Goal: Task Accomplishment & Management: Complete application form

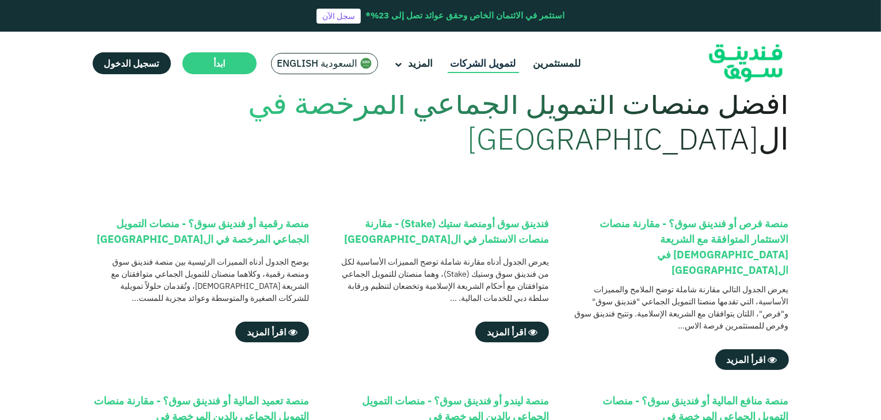
click at [486, 62] on link "لتمويل الشركات" at bounding box center [483, 63] width 71 height 19
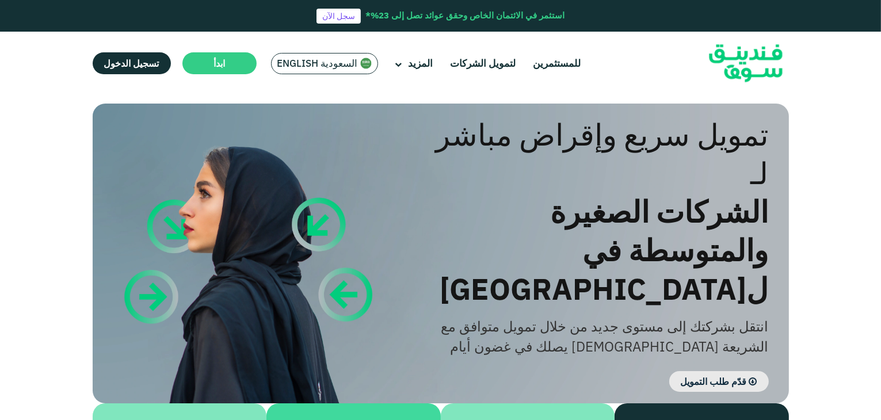
click at [732, 376] on span "قدّم طلب التمويل" at bounding box center [714, 382] width 66 height 12
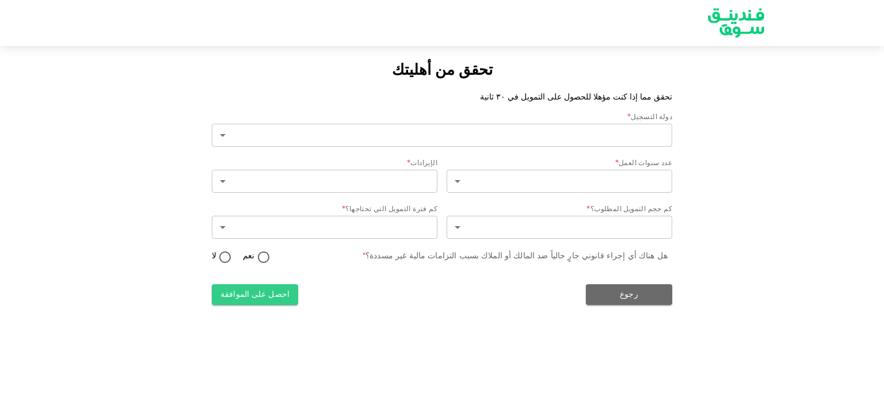
type input "2"
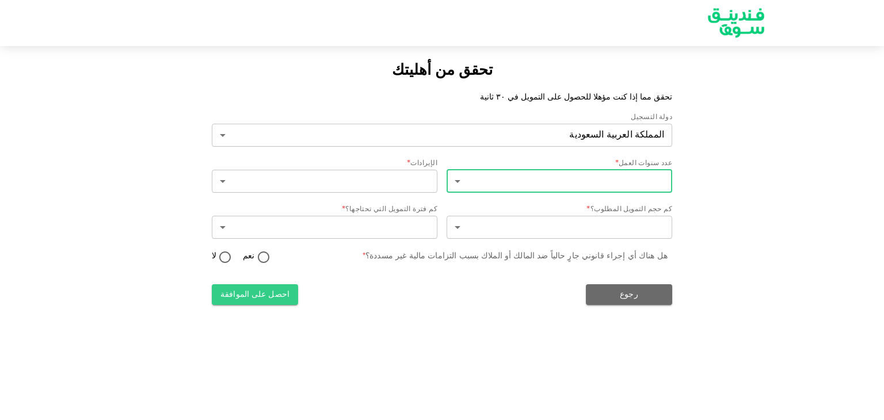
click at [603, 187] on body "تحقق من أهليتك تحقق مما إذا كنت مؤهلا للحصول على التمويل في ٣٠ ثانية دولة التسج…" at bounding box center [442, 210] width 884 height 420
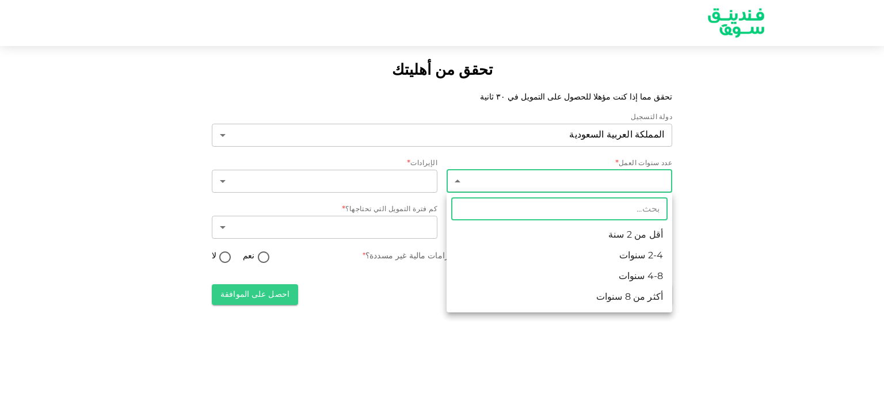
click at [598, 250] on li "2-4 سنوات" at bounding box center [560, 256] width 226 height 21
type input "2"
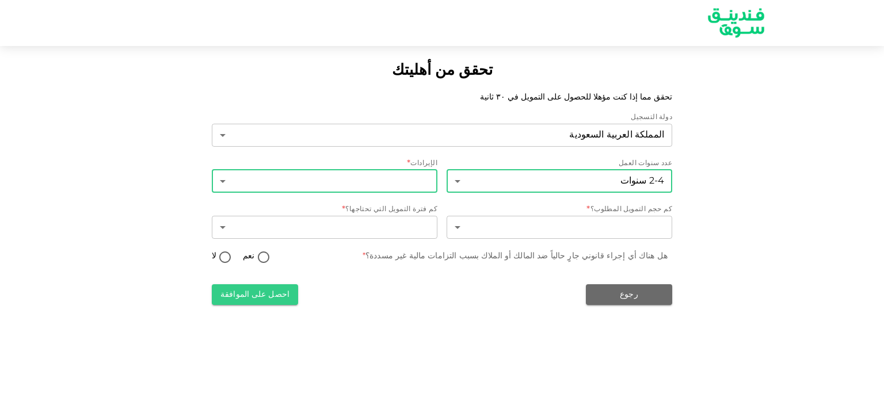
click at [418, 176] on body "تحقق من أهليتك تحقق مما إذا كنت مؤهلا للحصول على التمويل في ٣٠ ثانية دولة التسج…" at bounding box center [442, 210] width 884 height 420
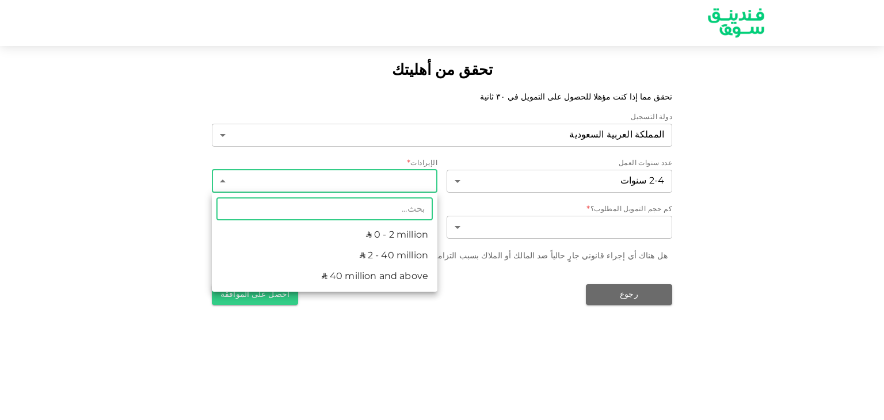
click at [389, 253] on li "ʢ 2 - 40 million" at bounding box center [325, 256] width 226 height 21
type input "2"
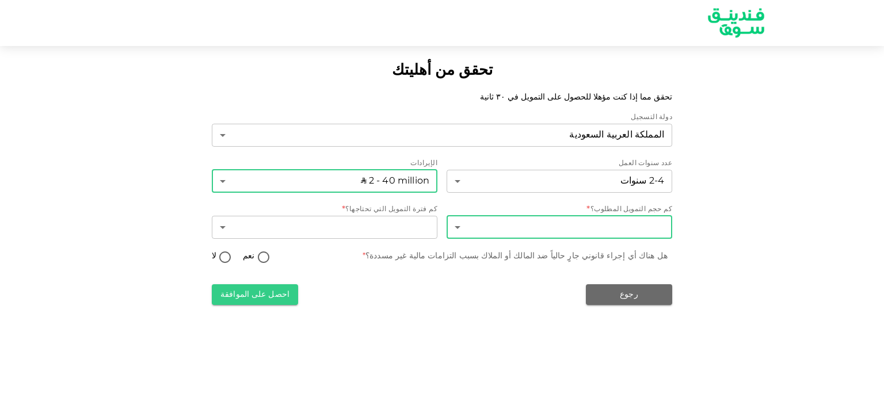
click at [635, 222] on body "تحقق من أهليتك تحقق مما إذا كنت مؤهلا للحصول على التمويل في ٣٠ ثانية دولة التسج…" at bounding box center [442, 210] width 884 height 420
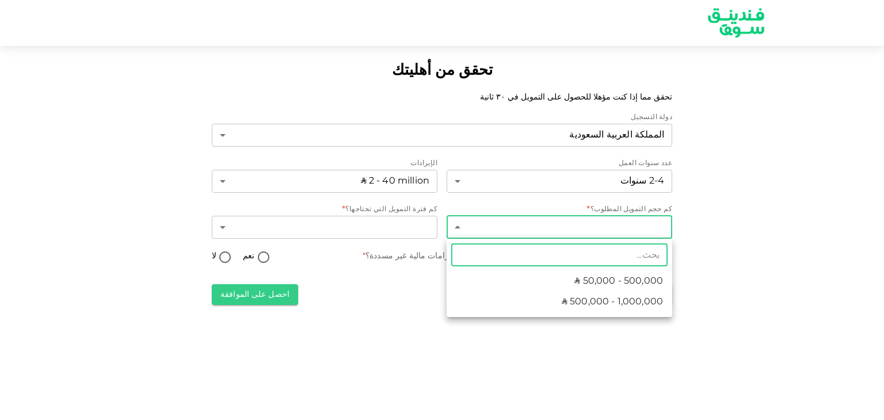
click at [619, 301] on span "ʢ 500,000 - 1,000,000" at bounding box center [612, 302] width 101 height 14
type input "2"
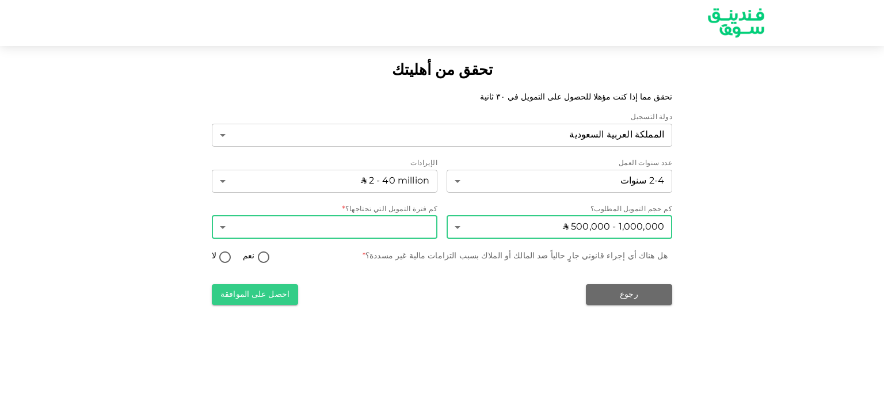
click at [417, 225] on body "تحقق من أهليتك تحقق مما إذا كنت مؤهلا للحصول على التمويل في ٣٠ ثانية دولة التسج…" at bounding box center [442, 210] width 884 height 420
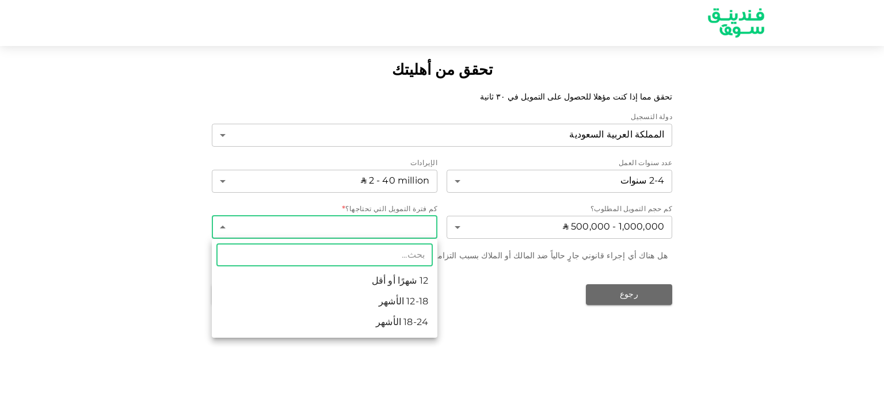
click at [413, 285] on li "12 شهرًا أو أقل" at bounding box center [325, 281] width 226 height 21
type input "1"
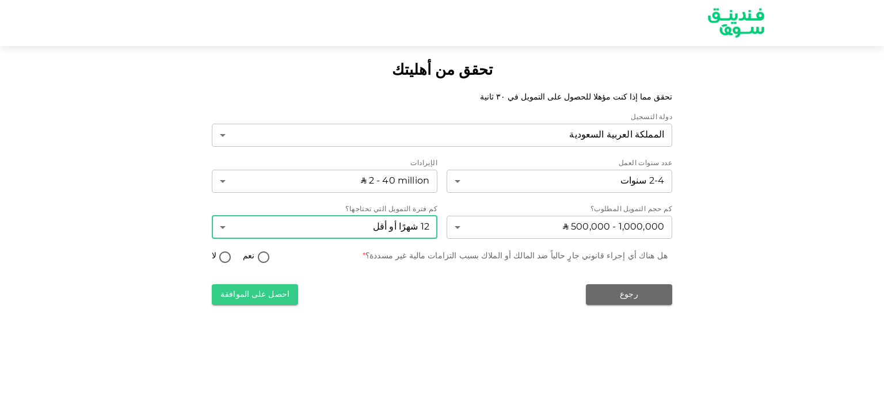
click at [226, 256] on input "لا" at bounding box center [224, 258] width 17 height 16
radio input "true"
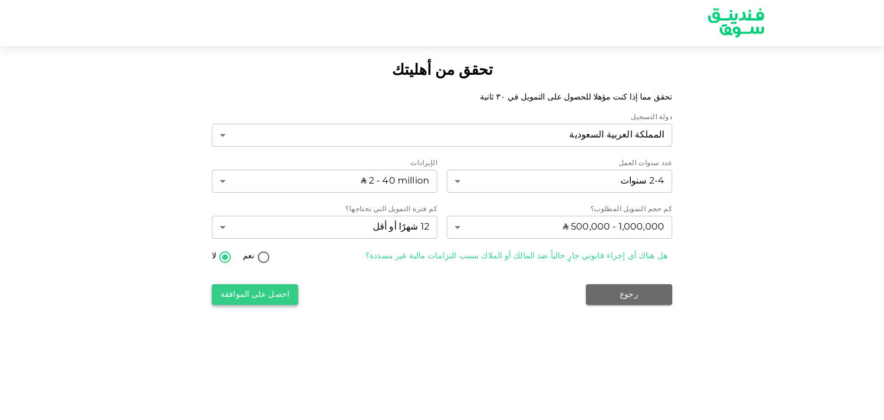
click at [268, 296] on button "احصل على الموافقة" at bounding box center [255, 294] width 86 height 21
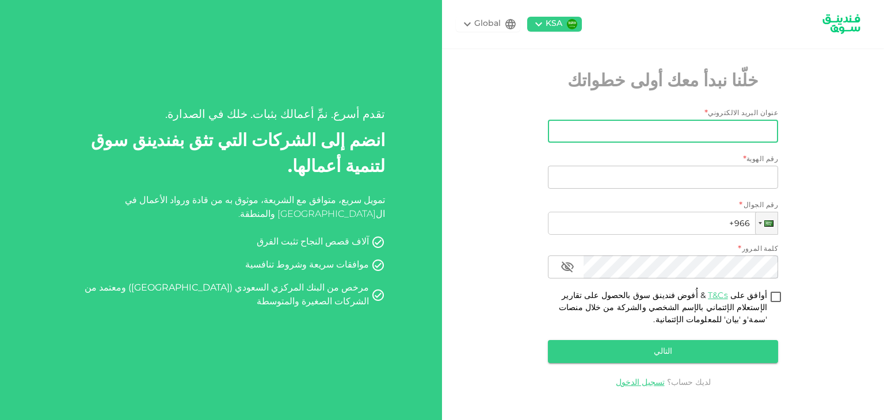
click at [728, 134] on input "عنوان البريد الالكتروني" at bounding box center [670, 131] width 218 height 23
type input "s.hussain@bluerays.sa"
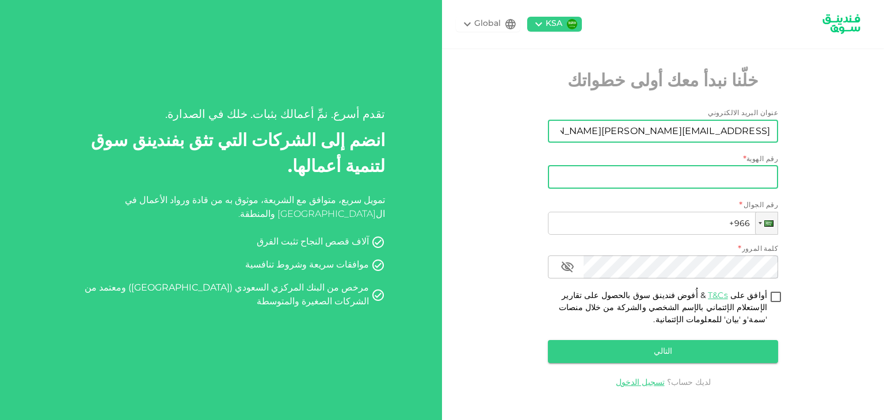
click at [737, 173] on input "رقم الهوية" at bounding box center [663, 177] width 230 height 23
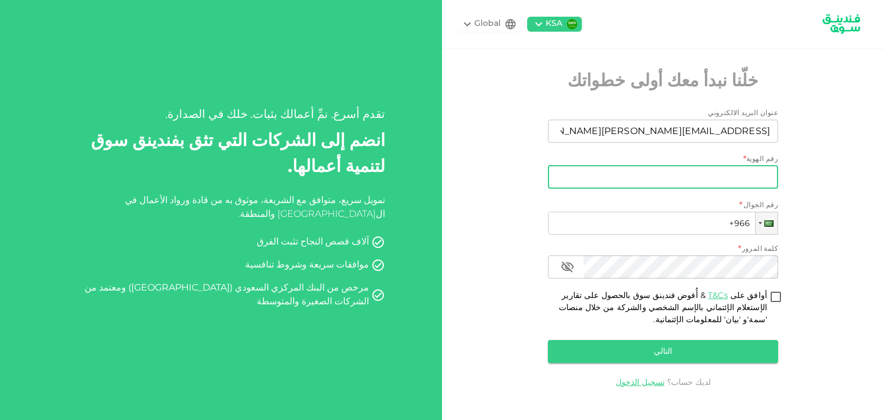
type input "2007834555"
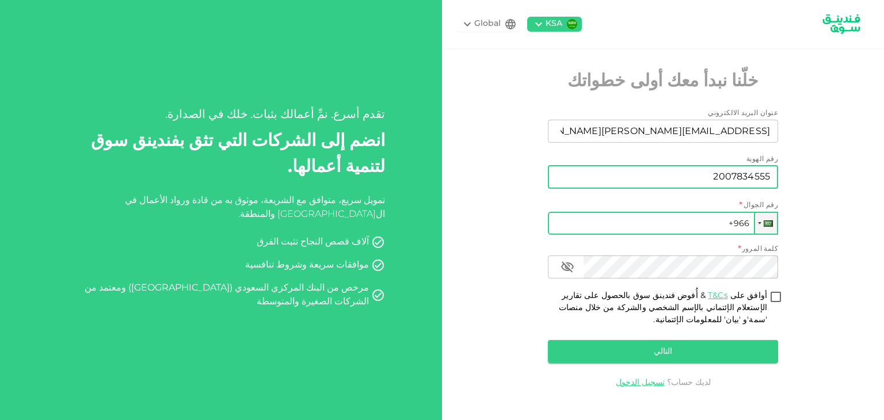
click at [691, 225] on input "+966" at bounding box center [663, 223] width 230 height 23
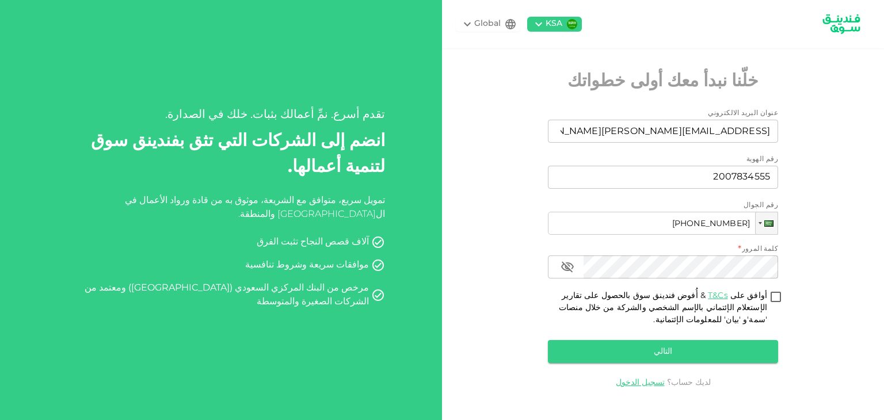
type input "+966 503 665 415"
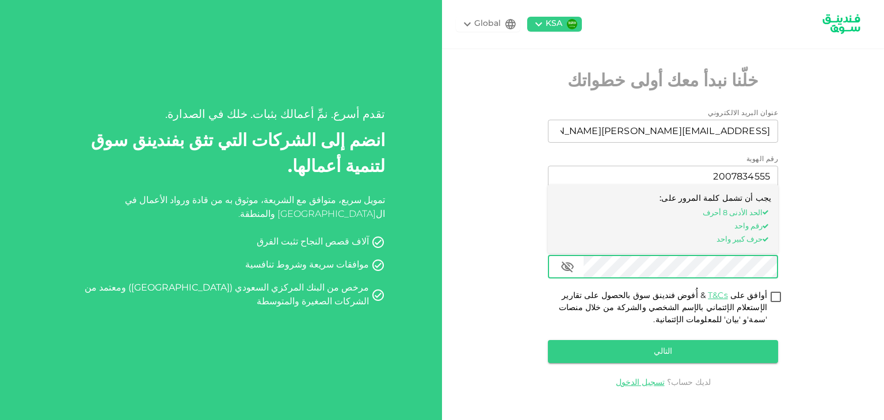
click at [774, 295] on input "أوافق على T&Cs & أُفوض فندينق سوق بالحصول على تقارير الإستعلام الإئتماني بالإسم…" at bounding box center [775, 298] width 17 height 16
checkbox input "true"
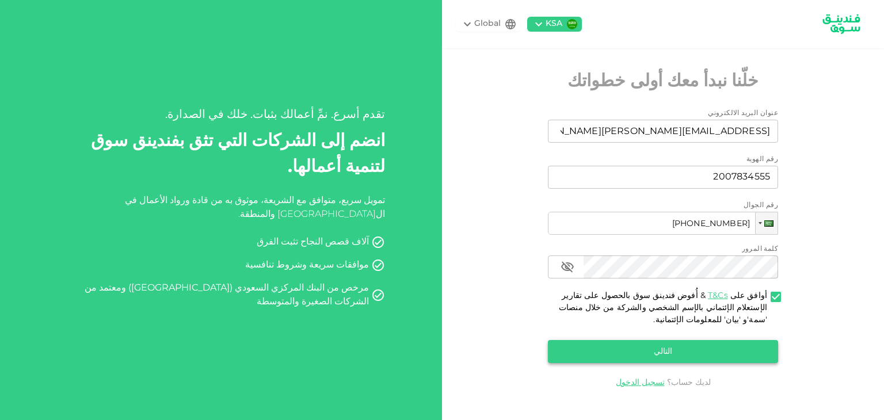
click at [706, 345] on button "التالي" at bounding box center [663, 351] width 230 height 23
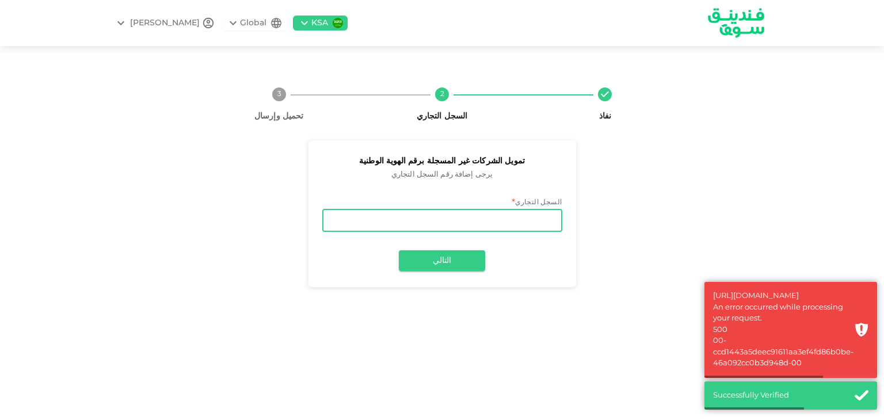
click at [541, 226] on input "السجل التجاري" at bounding box center [442, 220] width 240 height 23
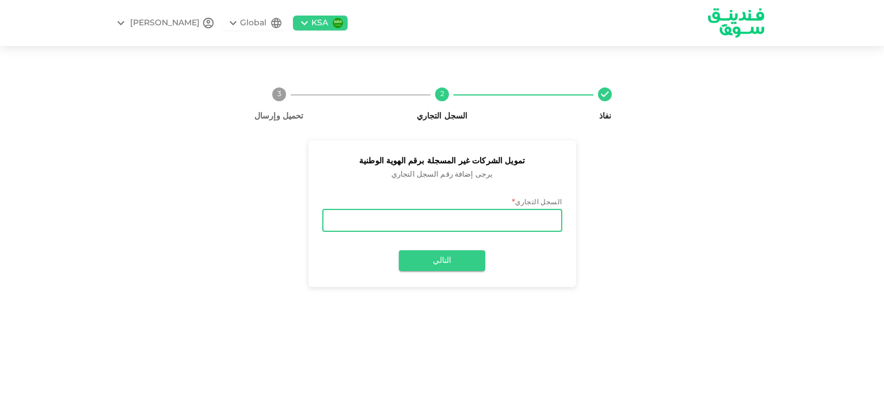
paste input "7003636342"
type input "7003636342"
click at [451, 260] on button "التالي" at bounding box center [442, 260] width 86 height 21
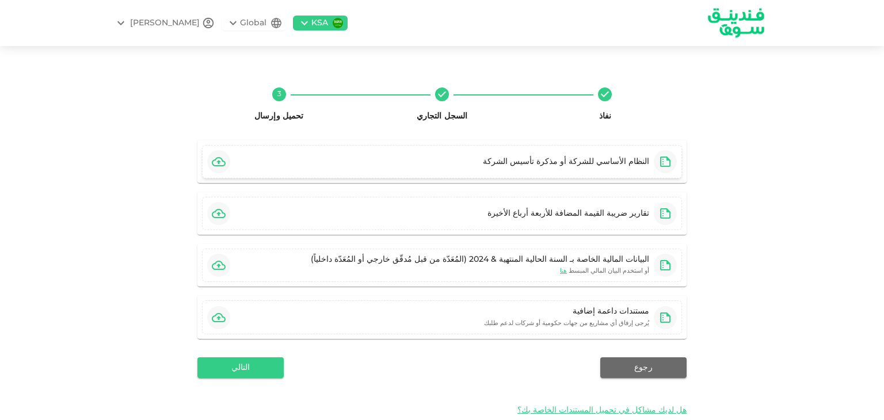
click at [219, 158] on icon "button" at bounding box center [219, 162] width 14 height 14
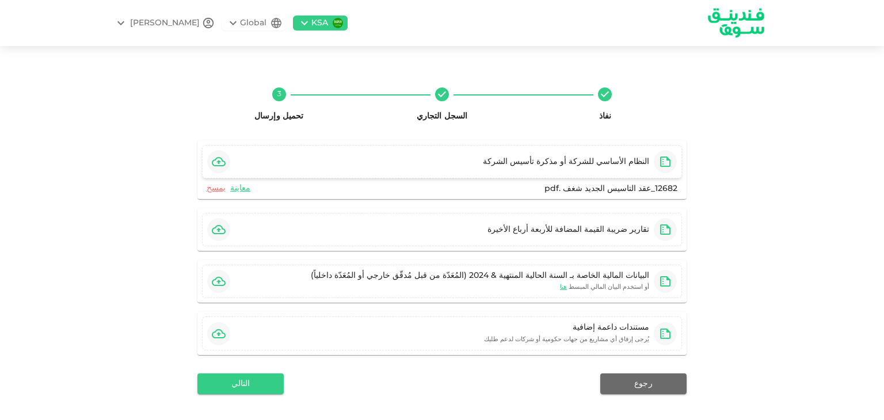
click at [751, 188] on div "نفاذ السجل التجاري 3 تحميل وإرسال النظام الأساسي للشركة أو مذكرة تأسيس الشركة 1…" at bounding box center [442, 259] width 656 height 362
click at [223, 231] on icon "button" at bounding box center [219, 230] width 14 height 14
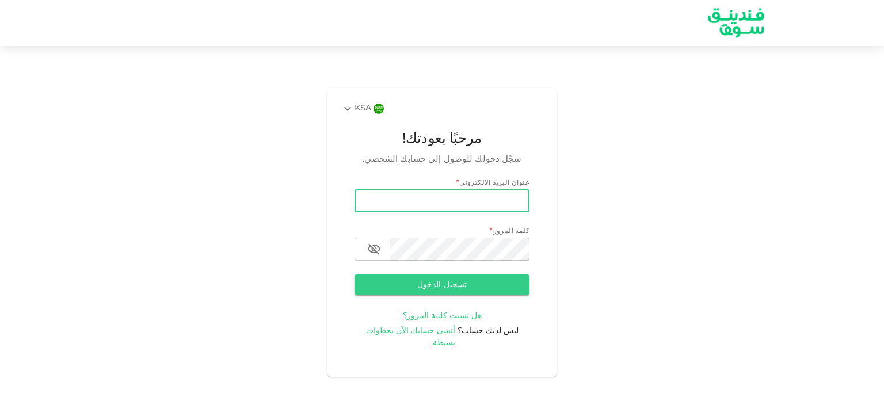
click at [444, 204] on input "email" at bounding box center [442, 200] width 175 height 23
type input "[EMAIL_ADDRESS][PERSON_NAME][DOMAIN_NAME]"
click at [447, 285] on button "تسجيل الدخول" at bounding box center [442, 285] width 175 height 21
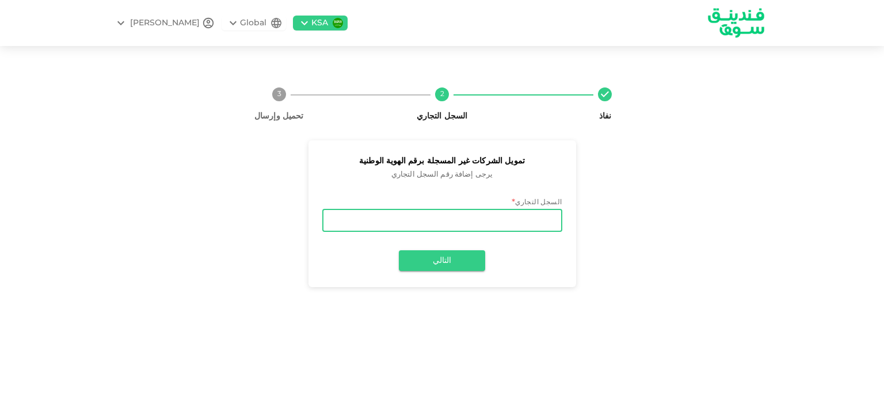
paste input "7003636342"
type input "7003636342"
click at [444, 261] on button "التالي" at bounding box center [442, 260] width 86 height 21
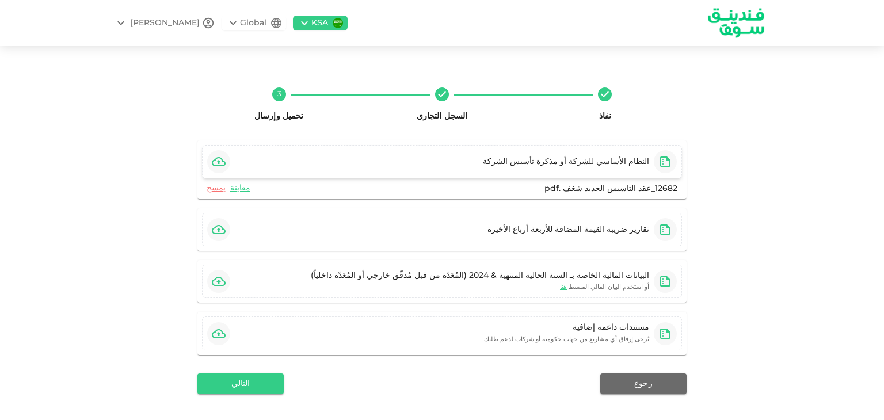
click at [225, 164] on icon "button" at bounding box center [219, 162] width 14 height 14
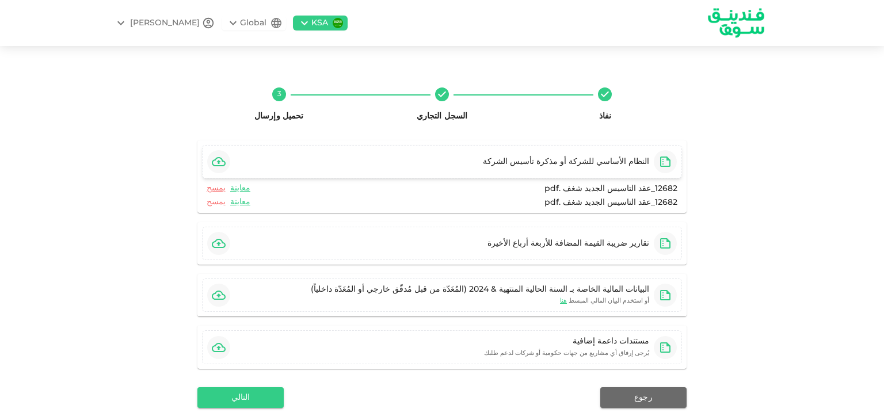
click at [212, 201] on link "يمسح" at bounding box center [216, 202] width 19 height 11
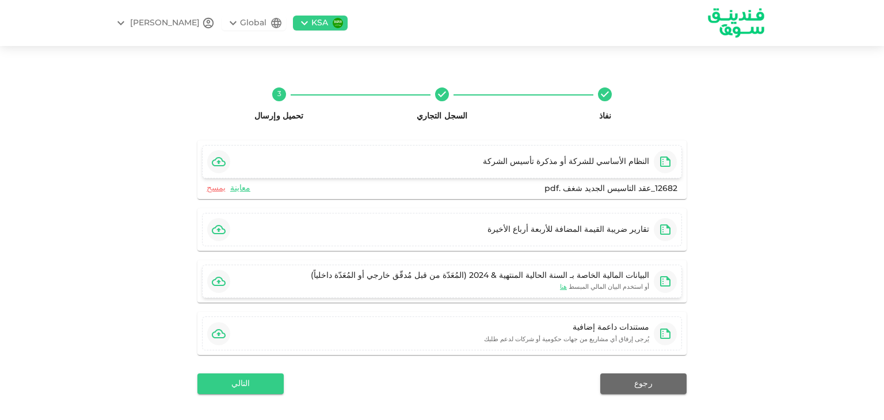
click at [219, 283] on icon "button" at bounding box center [219, 282] width 14 height 14
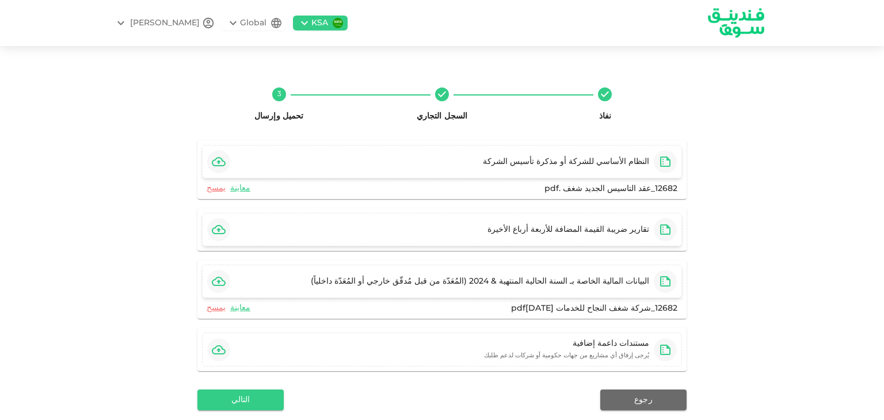
click at [226, 226] on icon "button" at bounding box center [219, 229] width 14 height 9
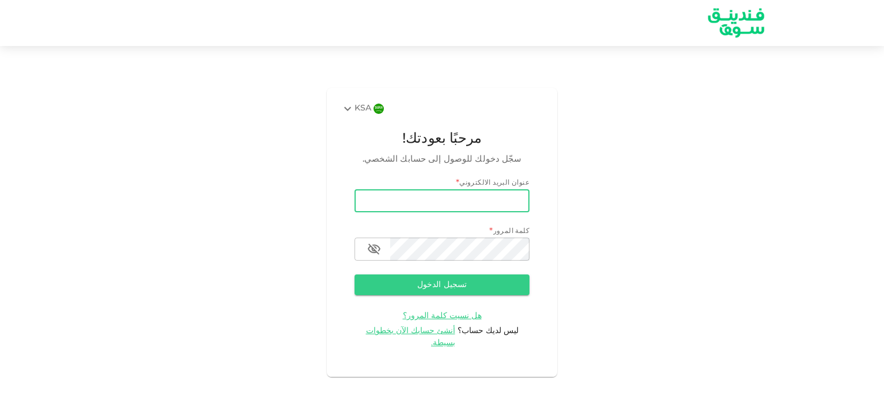
click at [444, 211] on input "email" at bounding box center [442, 200] width 175 height 23
click at [632, 238] on div "KSA مرحبًا بعودتك! سجّل دخولك للوصول إلى حسابك الشخصي. عنوان البريد الالكتروني …" at bounding box center [442, 232] width 884 height 345
